Goal: Task Accomplishment & Management: Complete application form

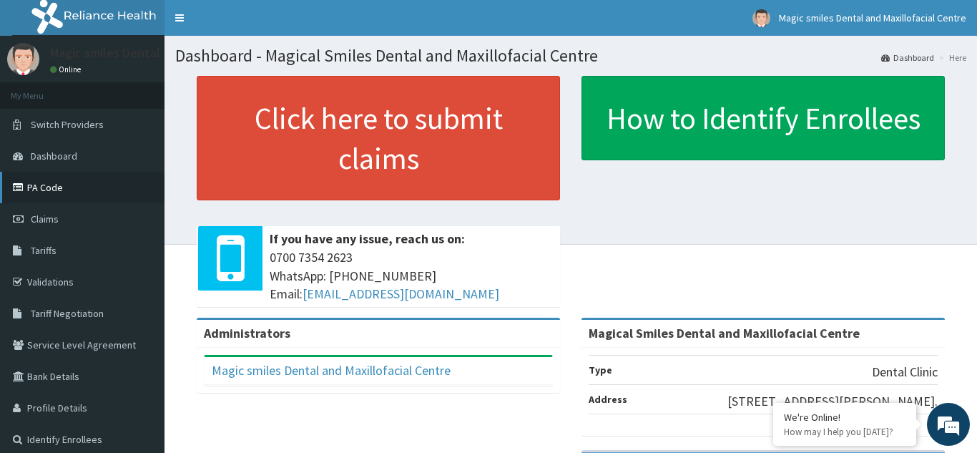
click at [41, 188] on link "PA Code" at bounding box center [82, 187] width 165 height 31
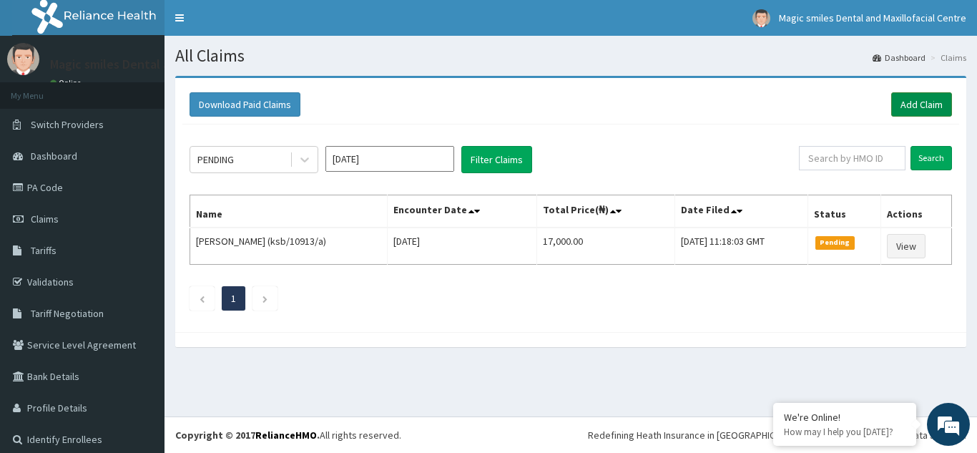
click at [924, 100] on link "Add Claim" at bounding box center [922, 104] width 61 height 24
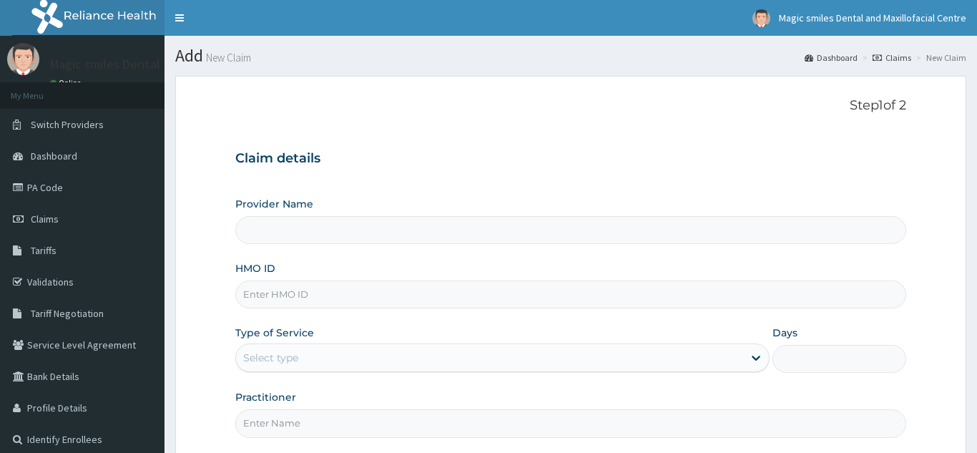
click at [271, 221] on input "Provider Name" at bounding box center [570, 230] width 671 height 28
type input "Magical Smiles Dental and Maxillofacial Centre"
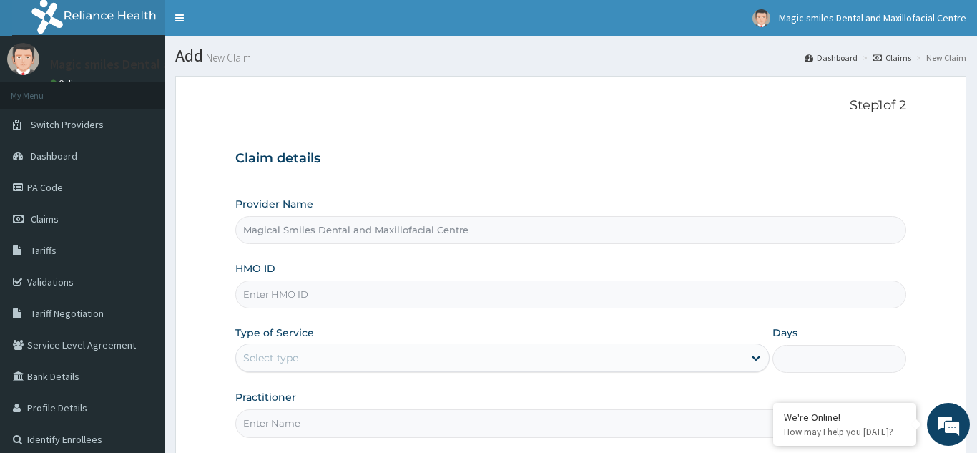
click at [296, 300] on input "HMO ID" at bounding box center [570, 294] width 671 height 28
type input "ifs/10200/a"
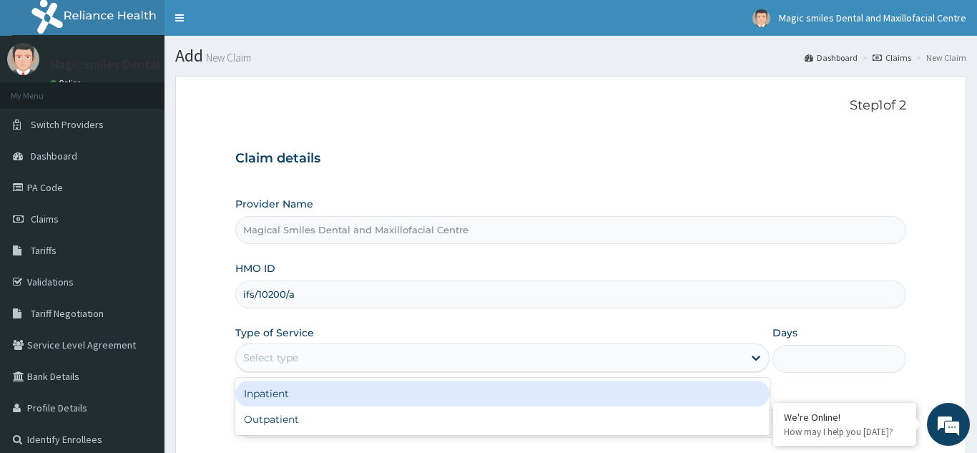
click at [298, 418] on div "Outpatient" at bounding box center [502, 419] width 535 height 26
type input "1"
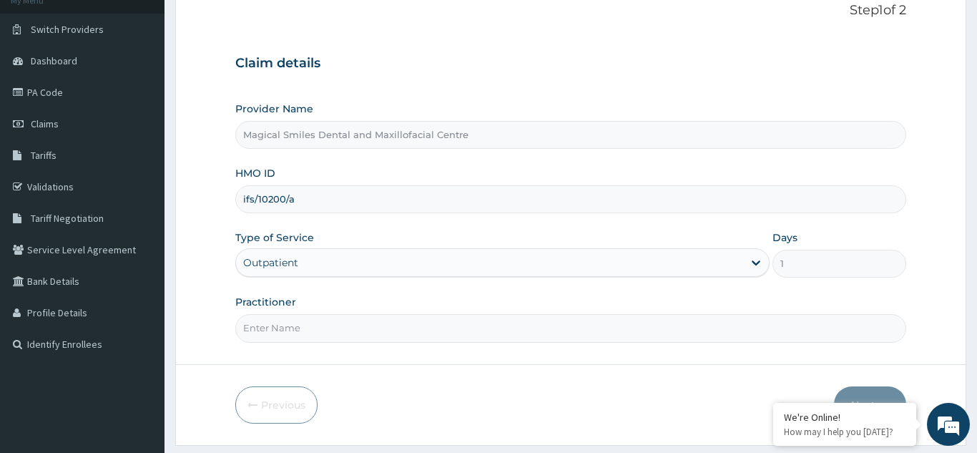
scroll to position [100, 0]
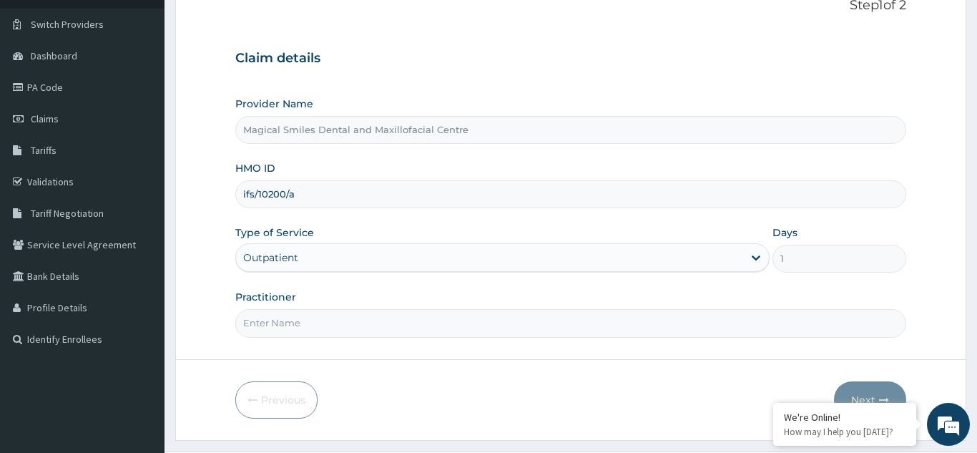
click at [265, 328] on input "Practitioner" at bounding box center [570, 323] width 671 height 28
type input "[PERSON_NAME]"
click at [869, 396] on button "Next" at bounding box center [870, 399] width 72 height 37
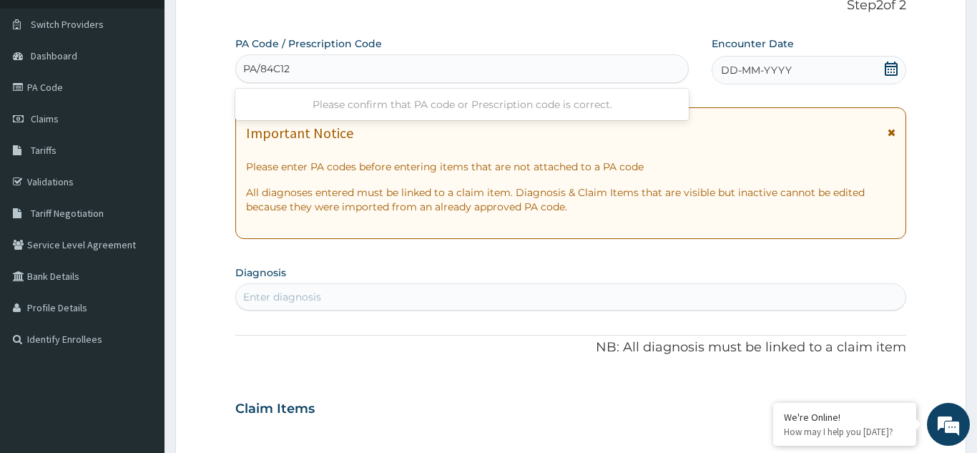
type input "PA/84C12F"
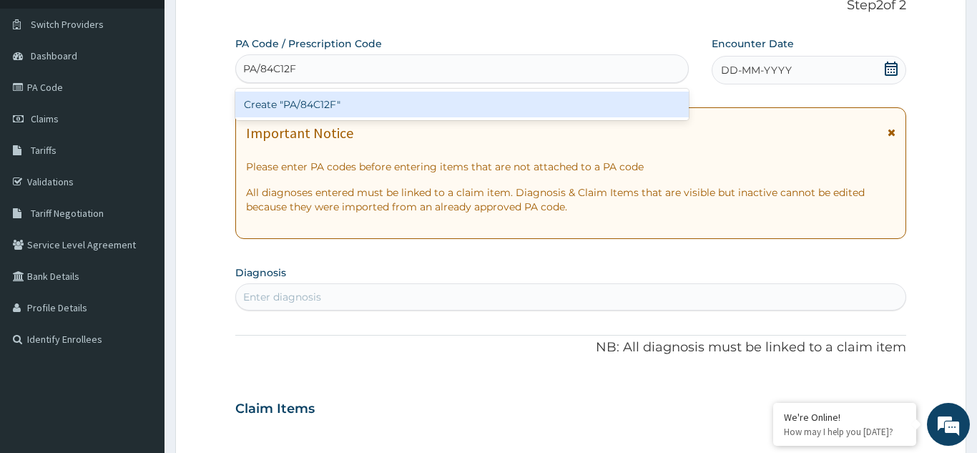
click at [323, 101] on div "Create "PA/84C12F"" at bounding box center [462, 105] width 454 height 26
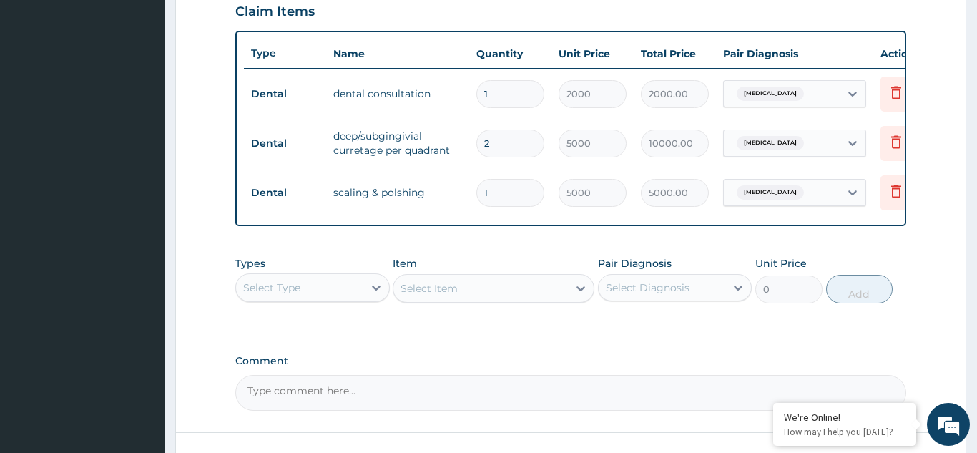
scroll to position [610, 0]
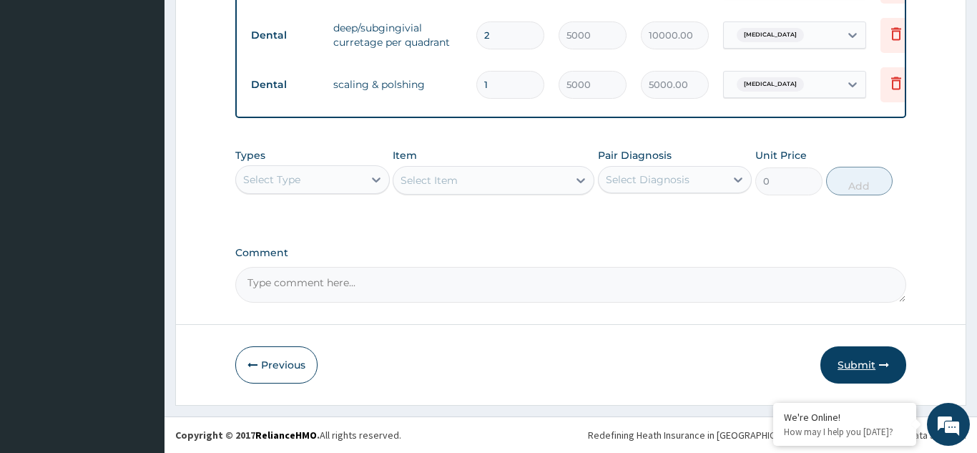
click at [858, 366] on button "Submit" at bounding box center [864, 364] width 86 height 37
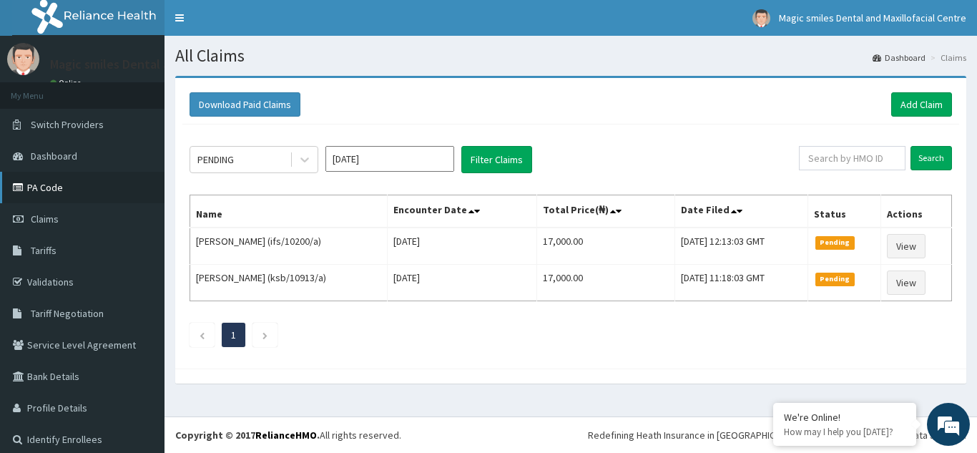
click at [52, 193] on link "PA Code" at bounding box center [82, 187] width 165 height 31
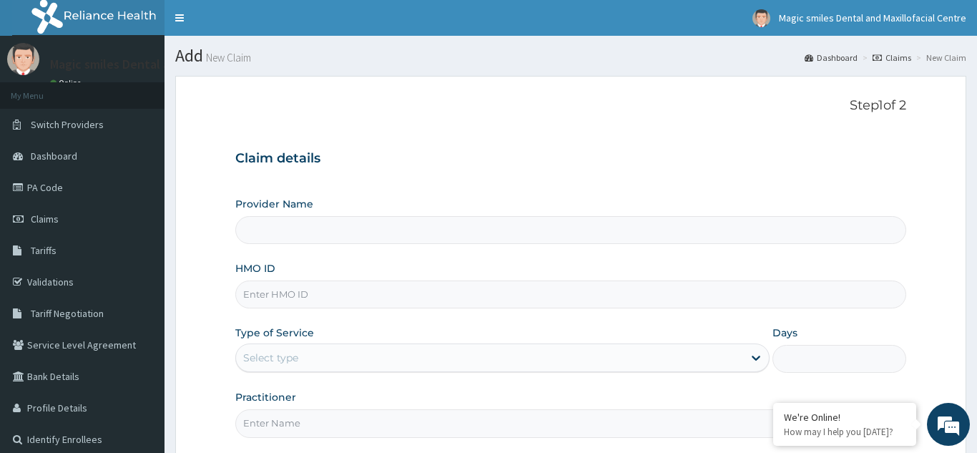
type input "Magical Smiles Dental and Maxillofacial Centre"
click at [296, 297] on input "HMO ID" at bounding box center [570, 294] width 671 height 28
type input "ifs/10200/a"
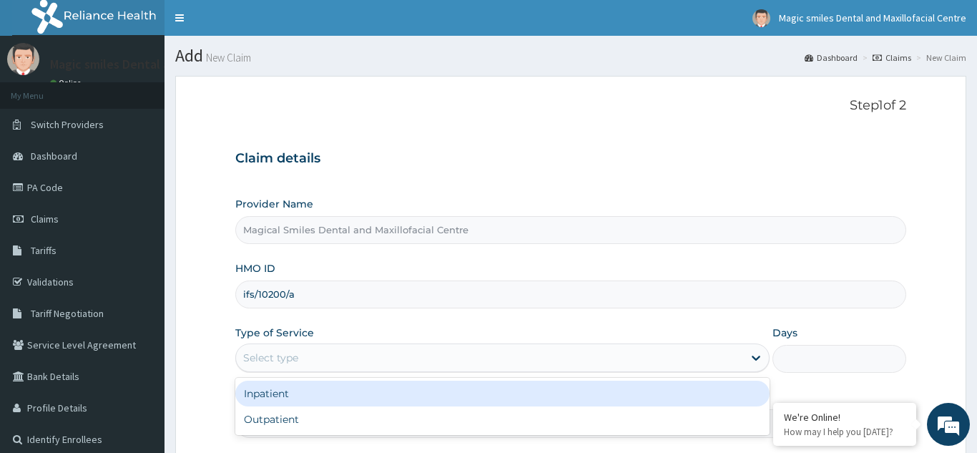
click at [280, 417] on div "Outpatient" at bounding box center [502, 419] width 535 height 26
type input "1"
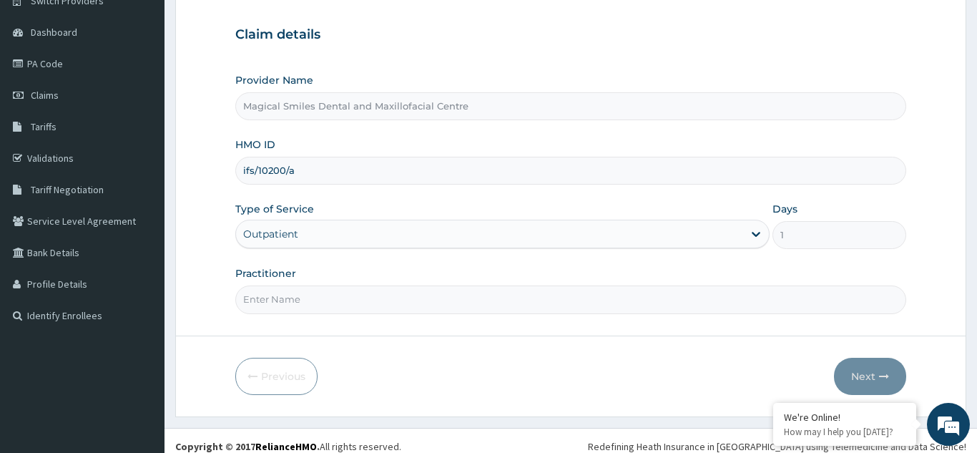
scroll to position [125, 0]
click at [289, 301] on input "Practitioner" at bounding box center [570, 298] width 671 height 28
type input "[PERSON_NAME]"
click at [874, 373] on button "Next" at bounding box center [870, 374] width 72 height 37
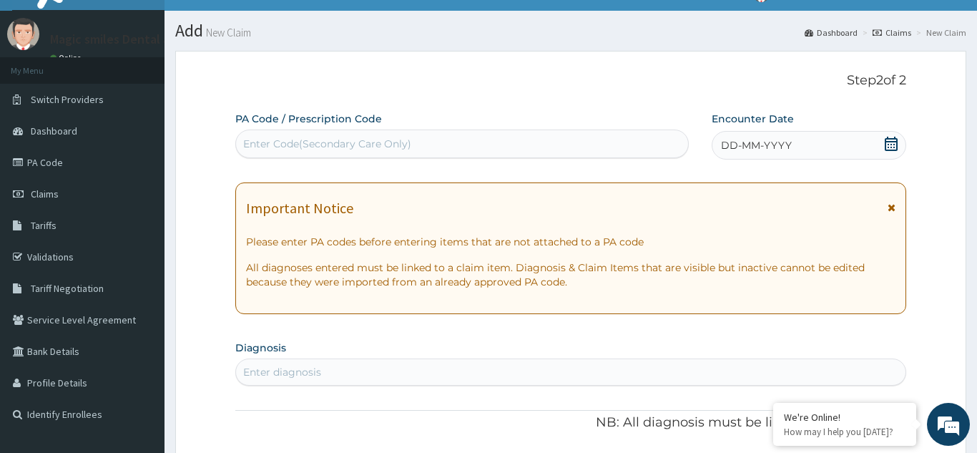
scroll to position [0, 0]
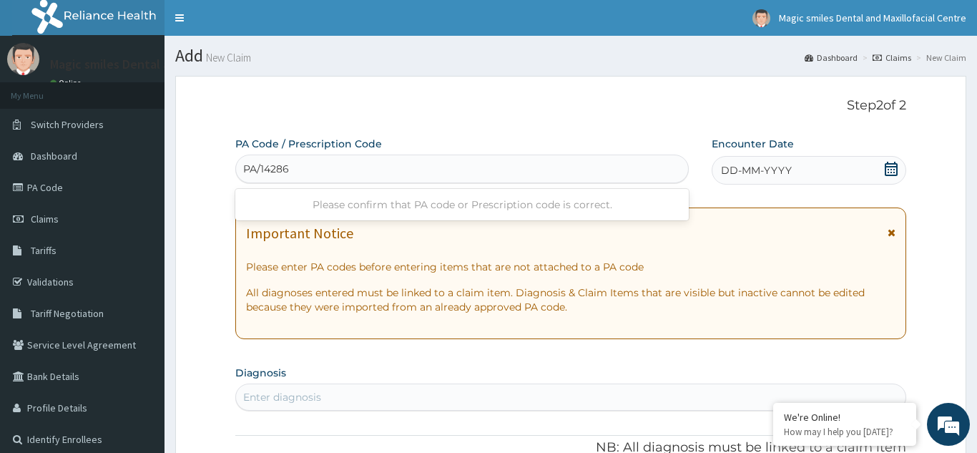
type input "PA/14286E"
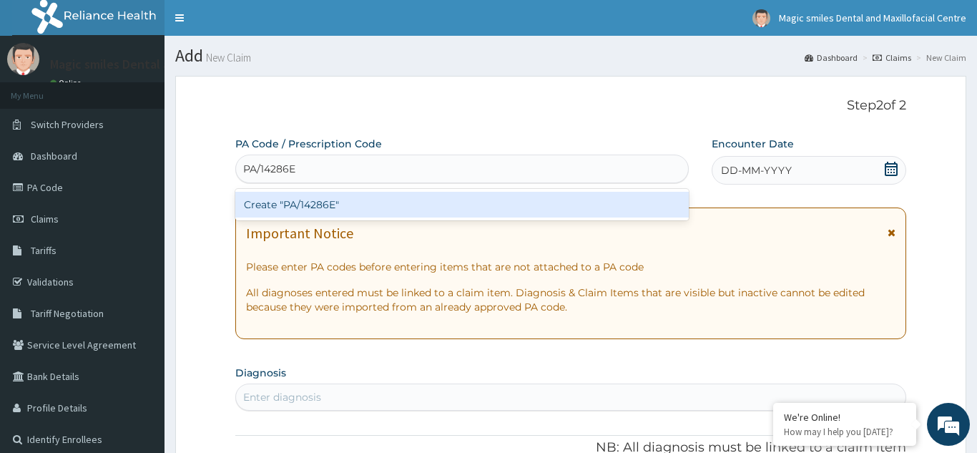
click at [318, 210] on div "Create "PA/14286E"" at bounding box center [462, 205] width 454 height 26
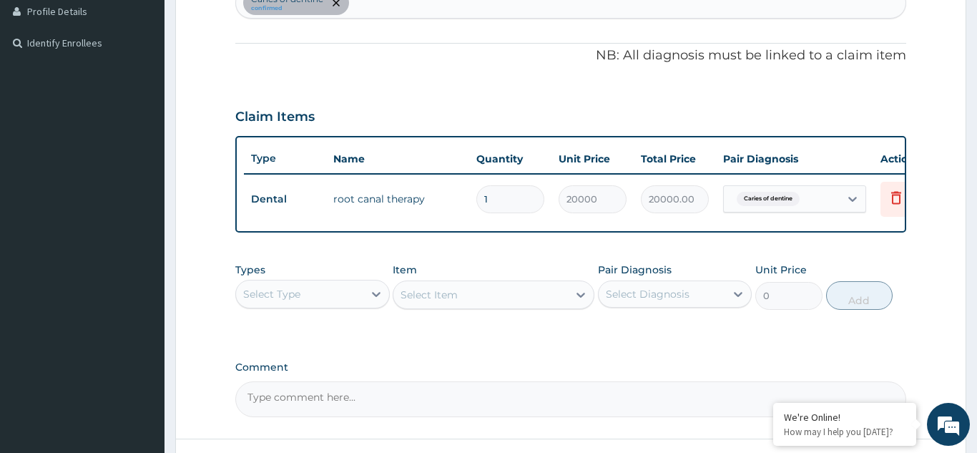
scroll to position [511, 0]
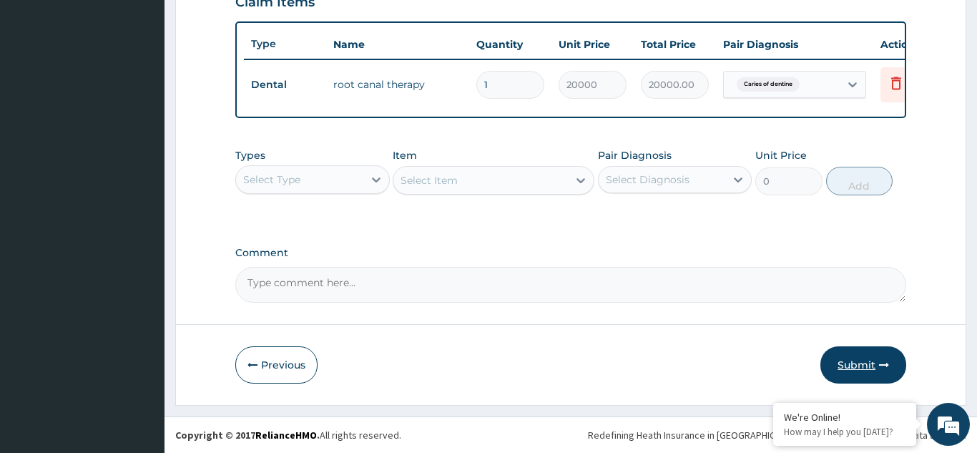
click at [869, 368] on button "Submit" at bounding box center [864, 364] width 86 height 37
